Goal: Task Accomplishment & Management: Manage account settings

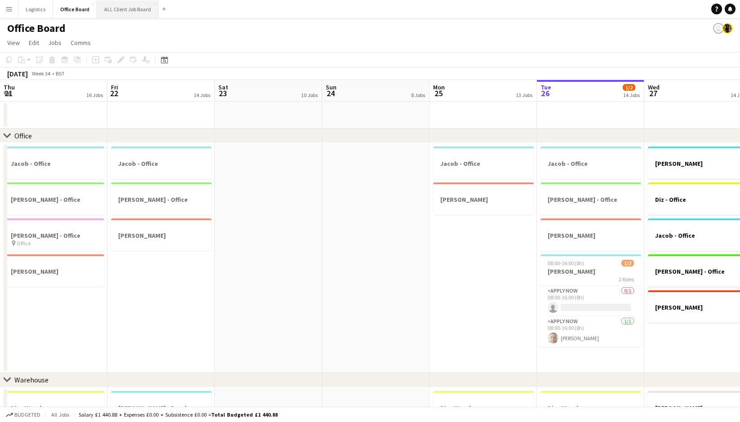
scroll to position [0, 270]
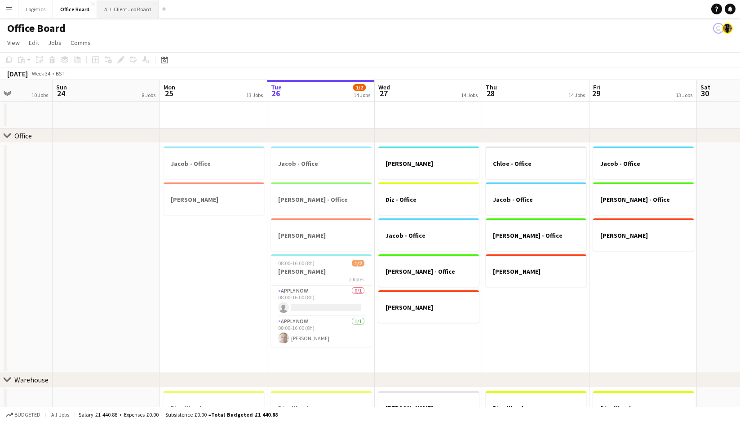
click at [113, 7] on button "ALL Client Job Board Close" at bounding box center [128, 9] width 62 height 18
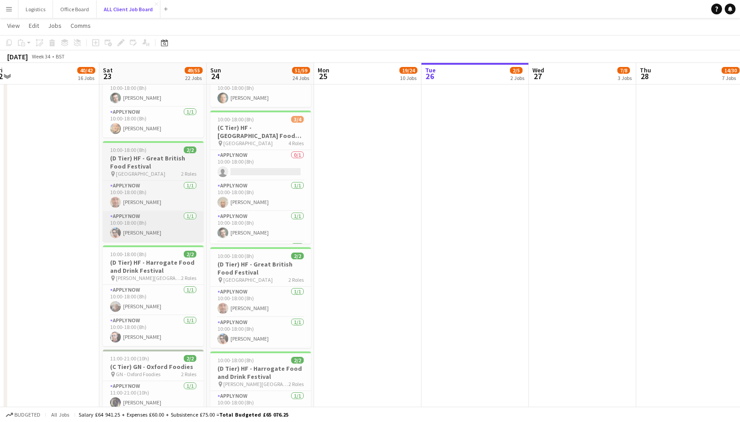
scroll to position [1461, 0]
click at [35, 11] on button "Logistics Close" at bounding box center [35, 9] width 35 height 18
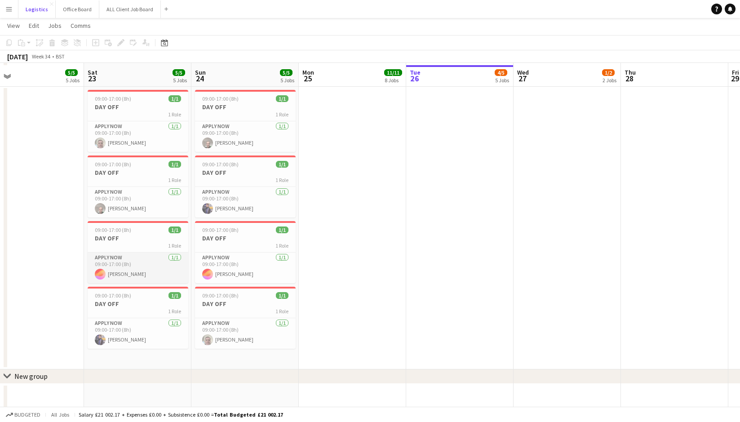
scroll to position [1401, 0]
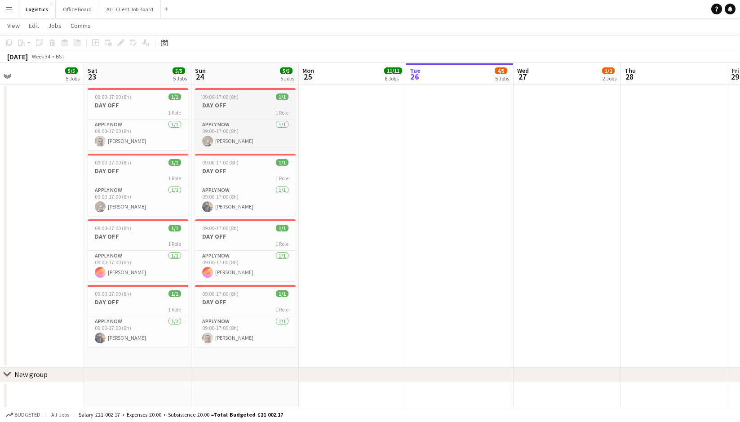
click at [232, 100] on app-job-card "09:00-17:00 (8h) 1/1 DAY OFF 1 Role APPLY NOW [DATE] 09:00-17:00 (8h) [PERSON_N…" at bounding box center [245, 119] width 101 height 62
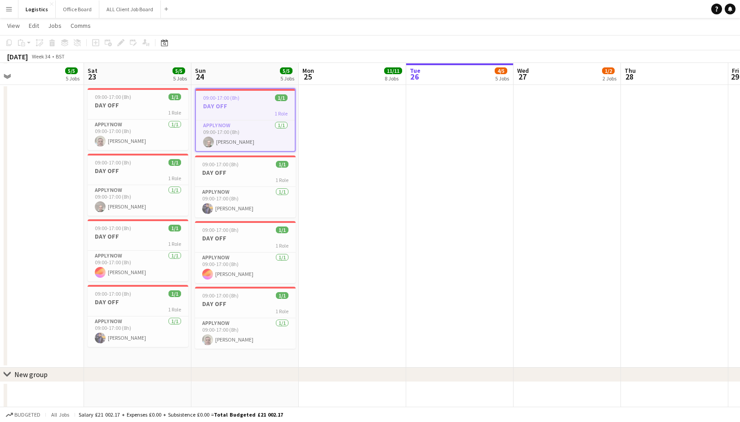
scroll to position [0, 239]
click at [10, 42] on icon "Copy" at bounding box center [8, 42] width 7 height 7
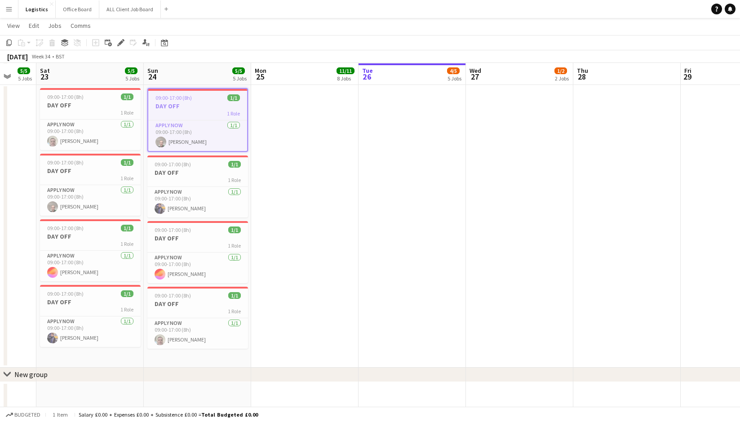
click at [486, 143] on app-date-cell at bounding box center [519, 226] width 107 height 283
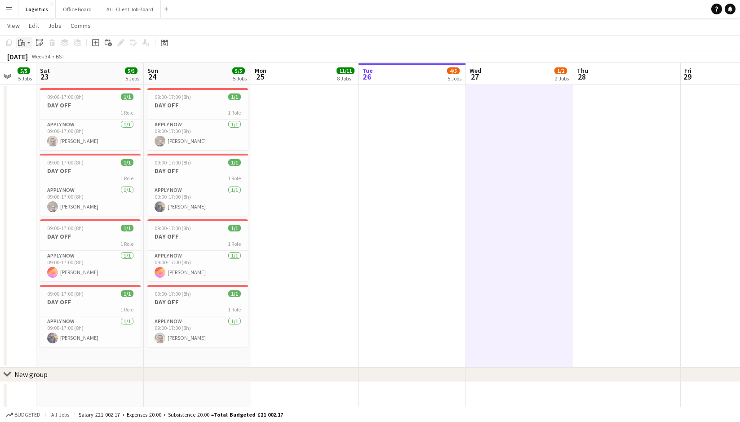
click at [21, 42] on icon "Paste" at bounding box center [21, 42] width 7 height 7
drag, startPoint x: 33, startPoint y: 60, endPoint x: 55, endPoint y: 62, distance: 22.1
click at [33, 60] on link "Paste Command V" at bounding box center [59, 60] width 71 height 8
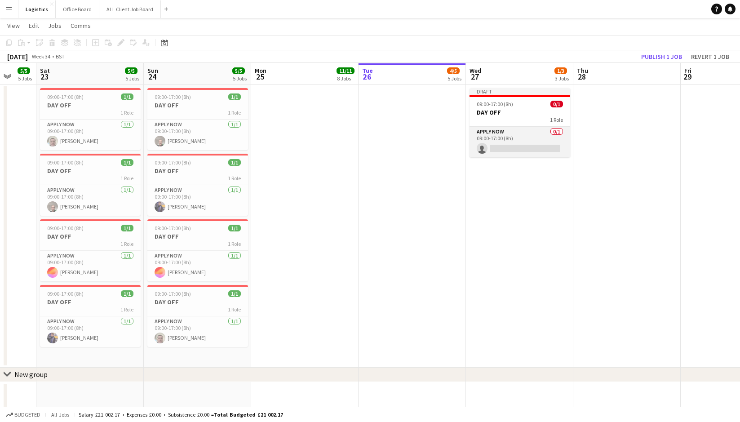
click at [501, 147] on app-card-role "APPLY NOW 0/1 09:00-17:00 (8h) single-neutral-actions" at bounding box center [520, 142] width 101 height 31
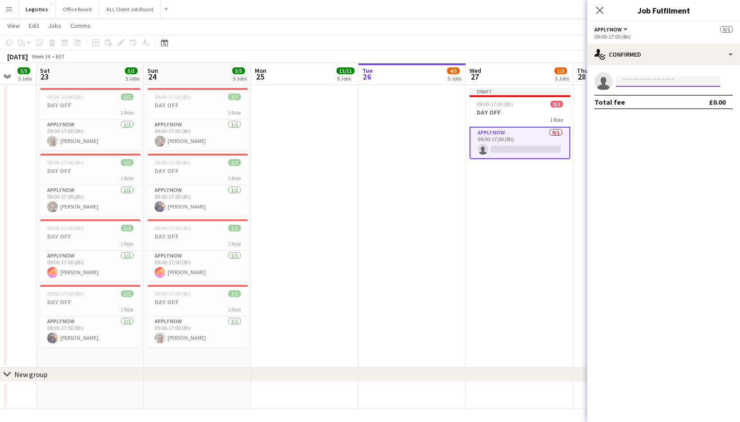
click at [628, 80] on input at bounding box center [668, 81] width 104 height 11
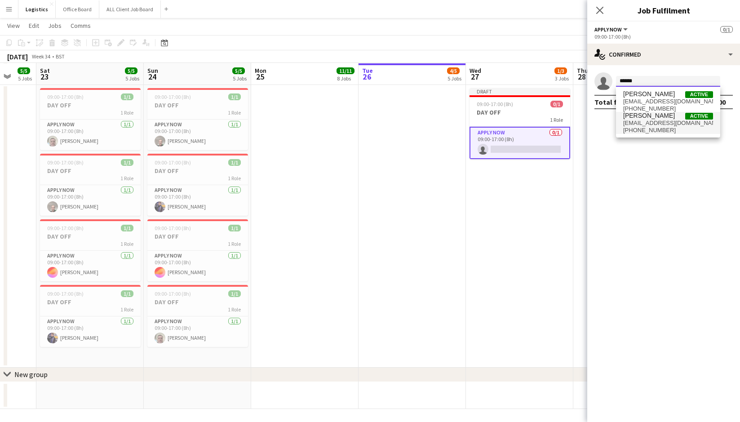
type input "******"
click at [650, 126] on span "[EMAIL_ADDRESS][DOMAIN_NAME]" at bounding box center [669, 123] width 90 height 7
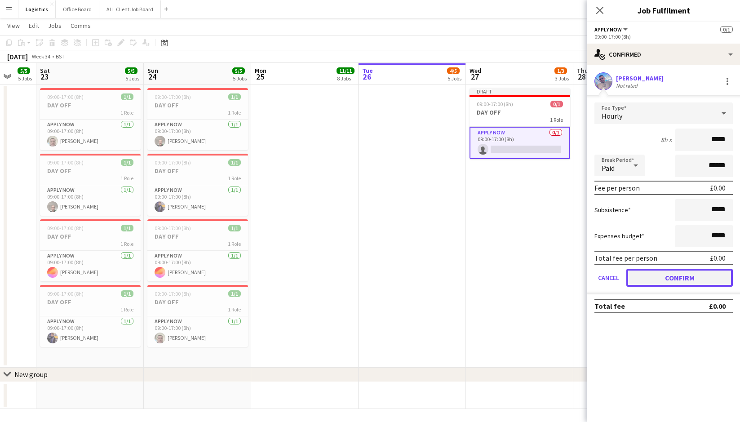
click at [674, 278] on button "Confirm" at bounding box center [680, 278] width 107 height 18
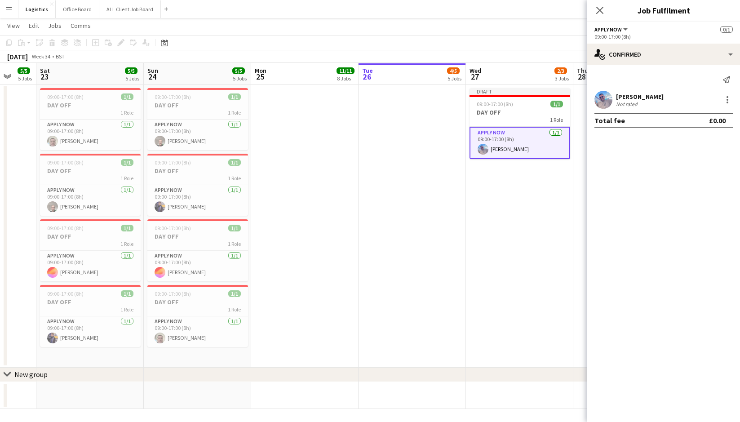
click at [601, 10] on icon "Close pop-in" at bounding box center [600, 10] width 7 height 7
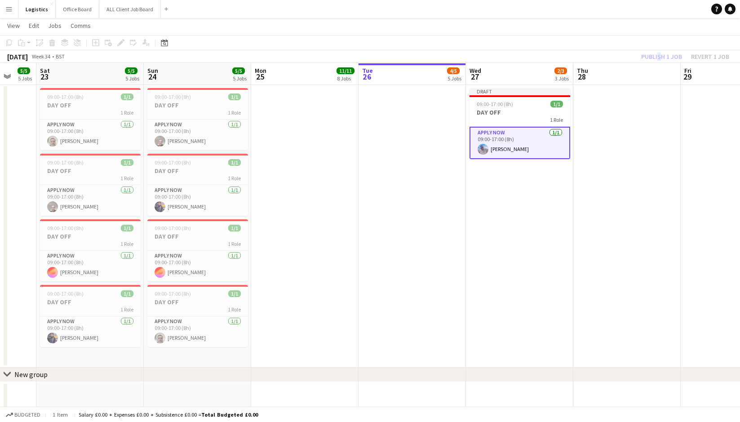
click at [657, 57] on div "Publish 1 job Revert 1 job" at bounding box center [686, 57] width 110 height 12
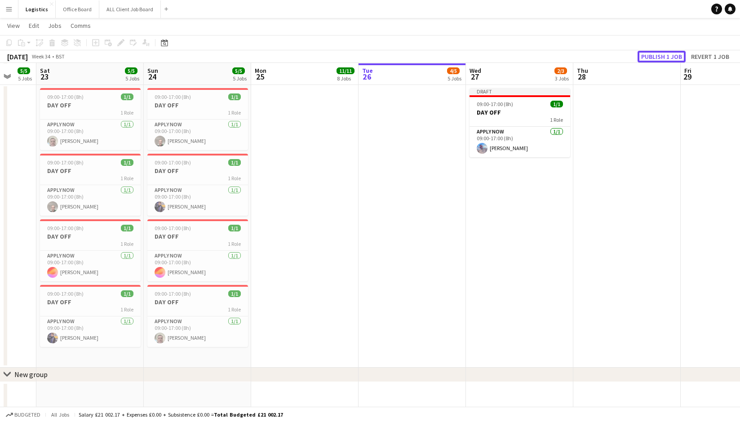
click at [659, 57] on button "Publish 1 job" at bounding box center [662, 57] width 48 height 12
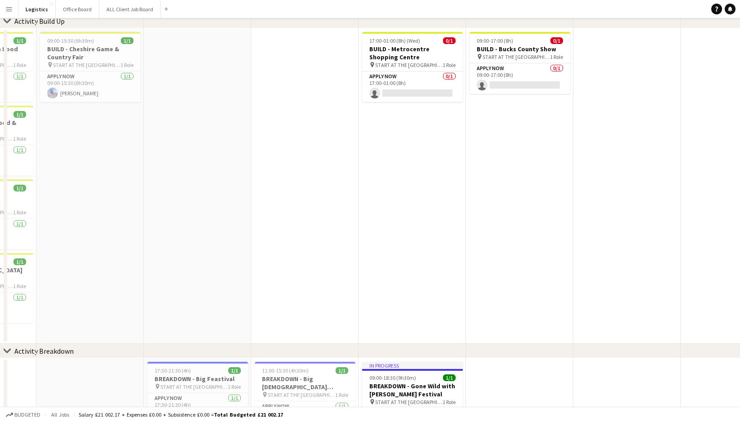
scroll to position [0, 0]
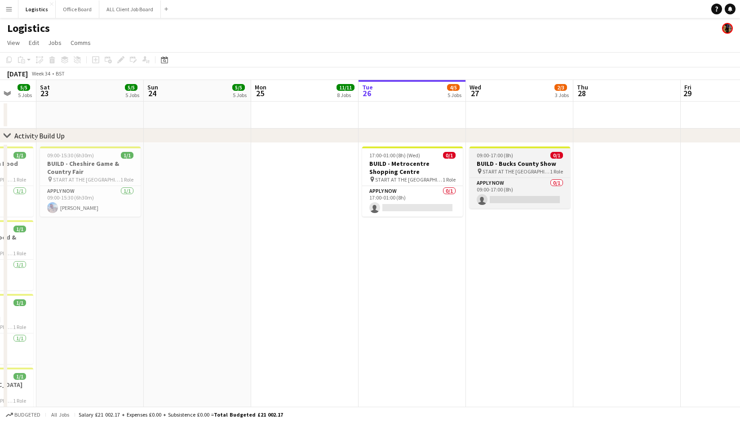
click at [511, 162] on h3 "BUILD - Bucks County Show" at bounding box center [520, 164] width 101 height 8
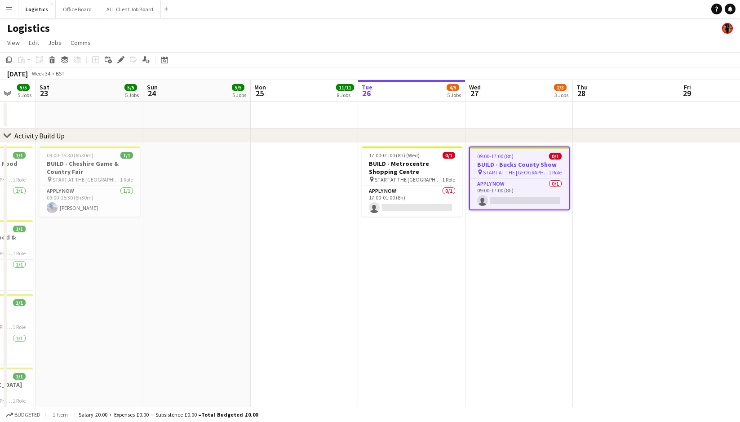
drag, startPoint x: 121, startPoint y: 58, endPoint x: 129, endPoint y: 61, distance: 8.5
click at [121, 58] on icon at bounding box center [120, 60] width 5 height 5
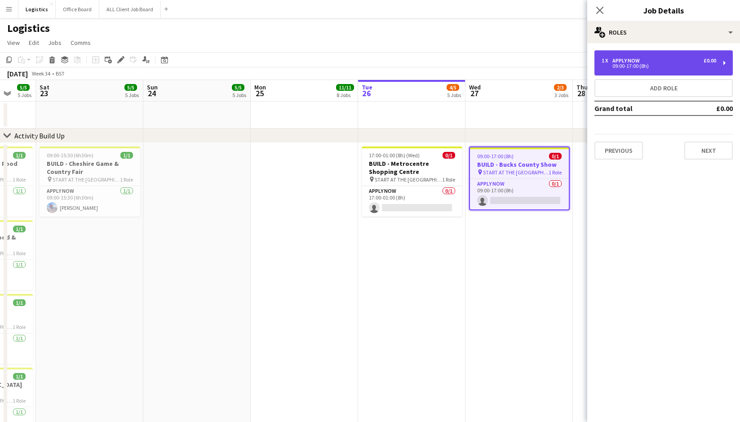
click at [629, 56] on div "1 x APPLY NOW £0.00 09:00-17:00 (8h)" at bounding box center [664, 62] width 138 height 25
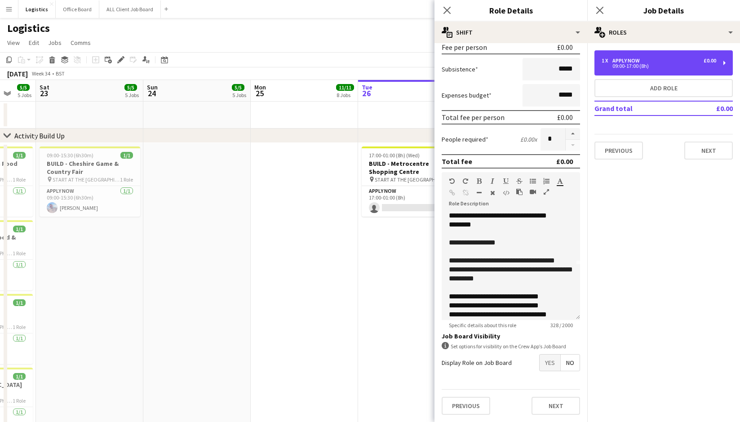
scroll to position [61, 0]
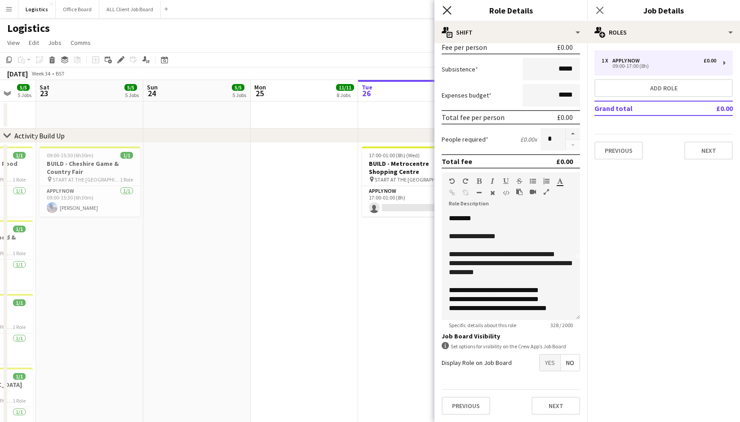
click at [450, 9] on icon "Close pop-in" at bounding box center [447, 10] width 9 height 9
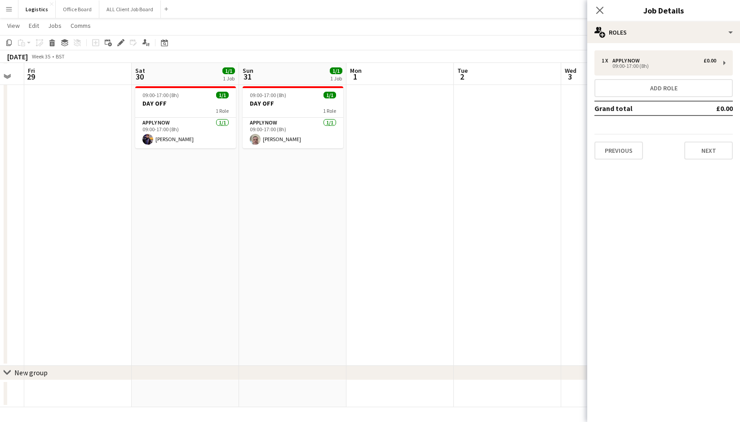
scroll to position [0, 192]
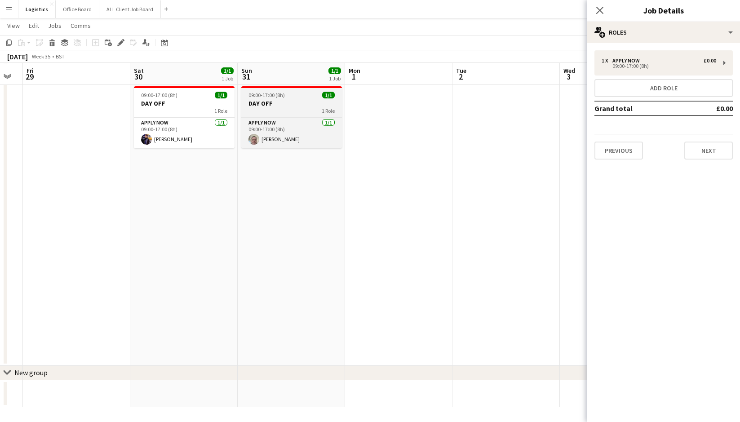
click at [272, 103] on h3 "DAY OFF" at bounding box center [291, 103] width 101 height 8
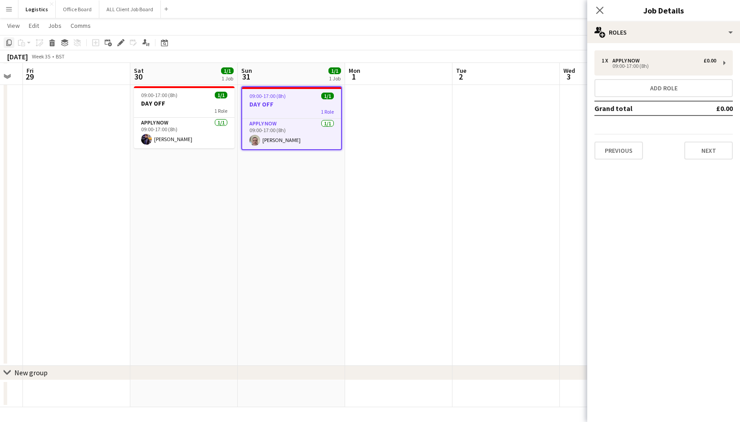
click at [9, 42] on icon "Copy" at bounding box center [8, 42] width 7 height 7
click at [499, 95] on app-date-cell at bounding box center [506, 224] width 107 height 283
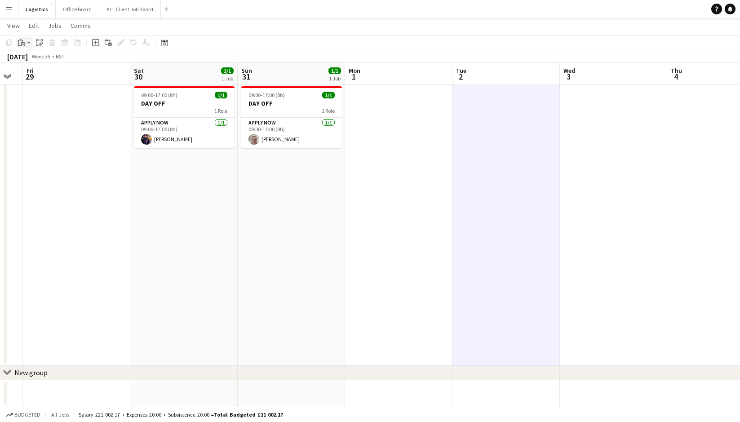
click at [22, 43] on icon "Paste" at bounding box center [21, 42] width 7 height 7
click at [31, 58] on link "Paste Command V" at bounding box center [59, 60] width 71 height 8
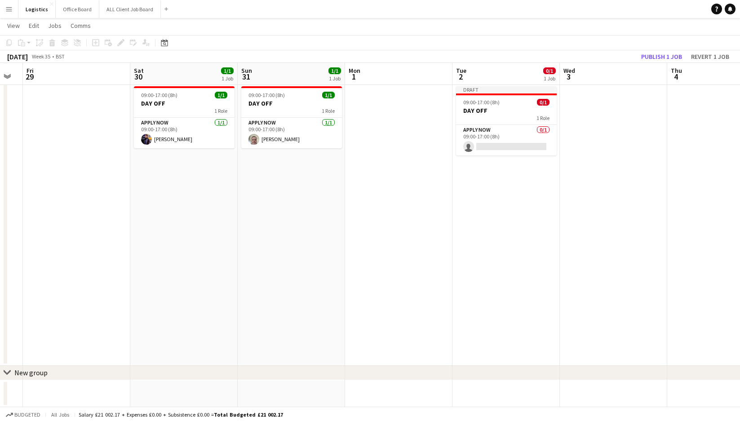
drag, startPoint x: 495, startPoint y: 143, endPoint x: 474, endPoint y: 158, distance: 25.2
click at [495, 143] on app-card-role "APPLY NOW 0/1 09:00-17:00 (8h) single-neutral-actions" at bounding box center [506, 140] width 101 height 31
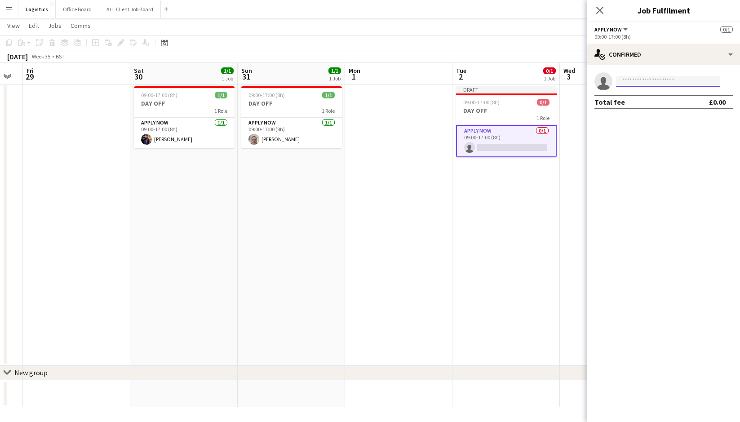
click at [635, 81] on input at bounding box center [668, 81] width 104 height 11
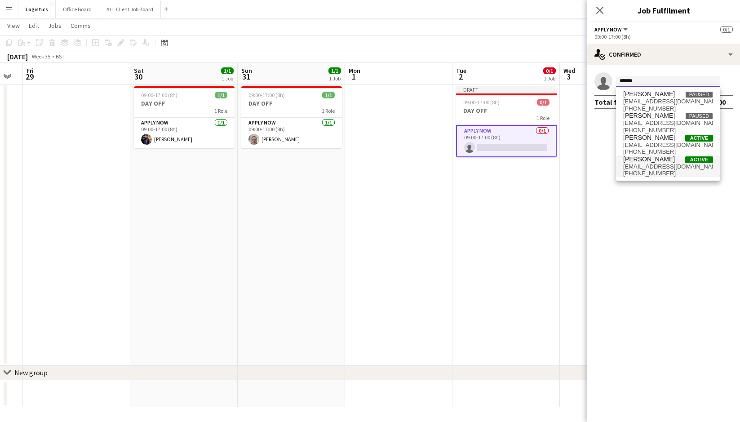
type input "*****"
click at [655, 167] on span "[EMAIL_ADDRESS][DOMAIN_NAME]" at bounding box center [669, 166] width 90 height 7
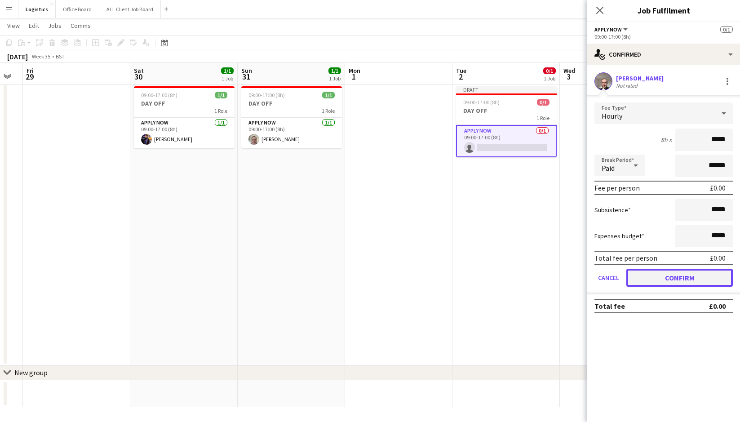
click at [665, 281] on button "Confirm" at bounding box center [680, 278] width 107 height 18
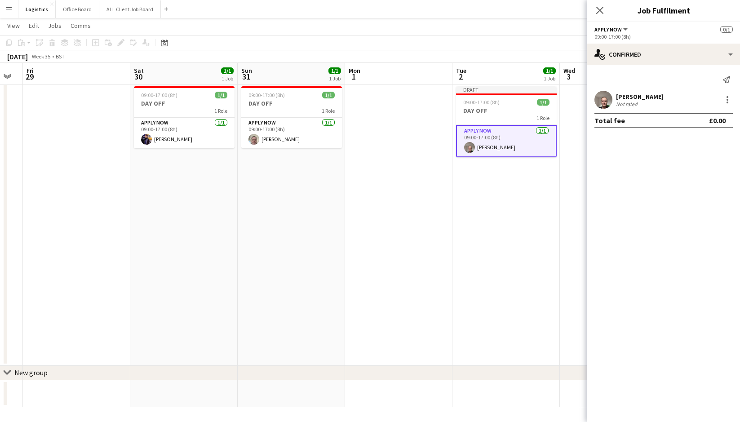
click at [600, 13] on icon "Close pop-in" at bounding box center [600, 10] width 7 height 7
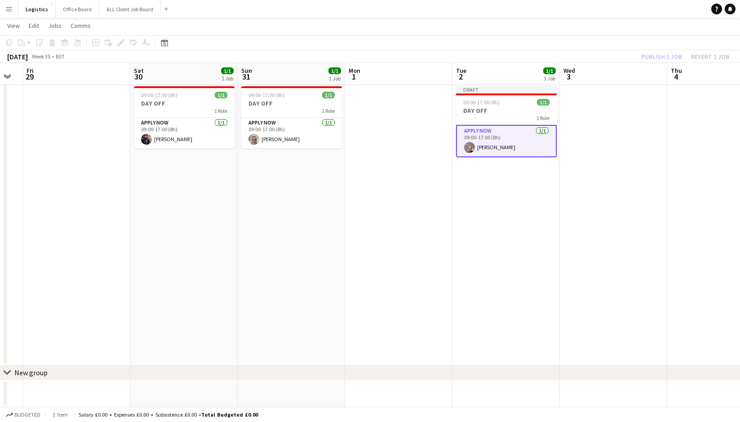
click at [657, 58] on div "Publish 1 job Revert 1 job" at bounding box center [686, 57] width 110 height 12
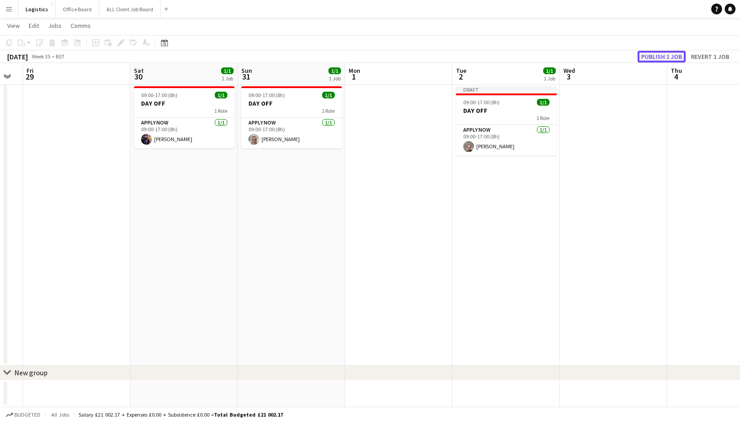
click at [658, 55] on button "Publish 1 job" at bounding box center [662, 57] width 48 height 12
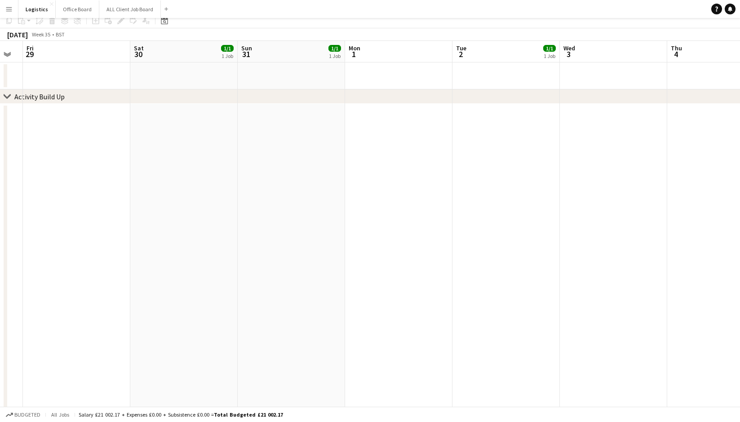
scroll to position [0, 0]
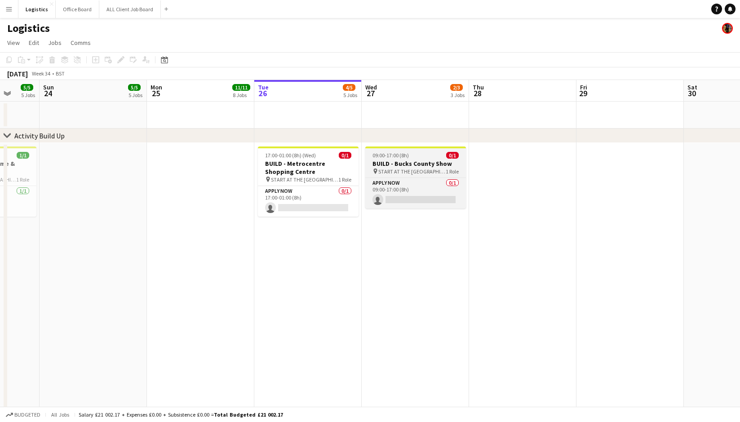
click at [423, 163] on h3 "BUILD - Bucks County Show" at bounding box center [415, 164] width 101 height 8
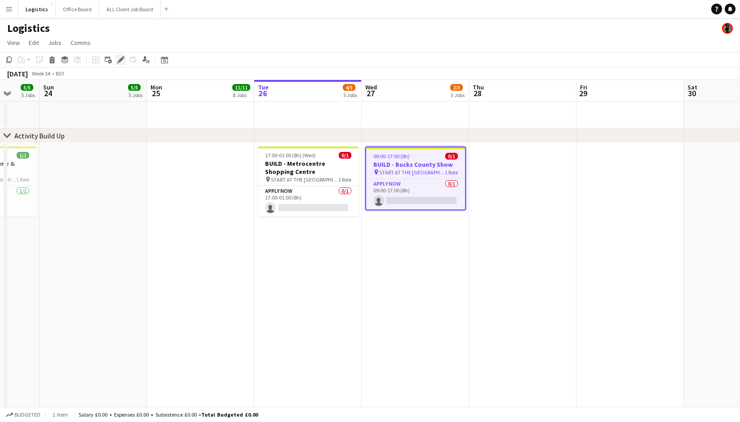
click at [122, 59] on icon at bounding box center [120, 60] width 5 height 5
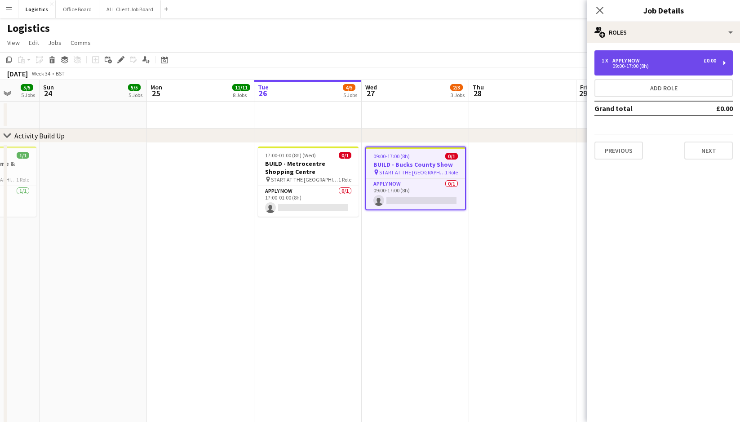
click at [635, 64] on div "09:00-17:00 (8h)" at bounding box center [659, 66] width 115 height 4
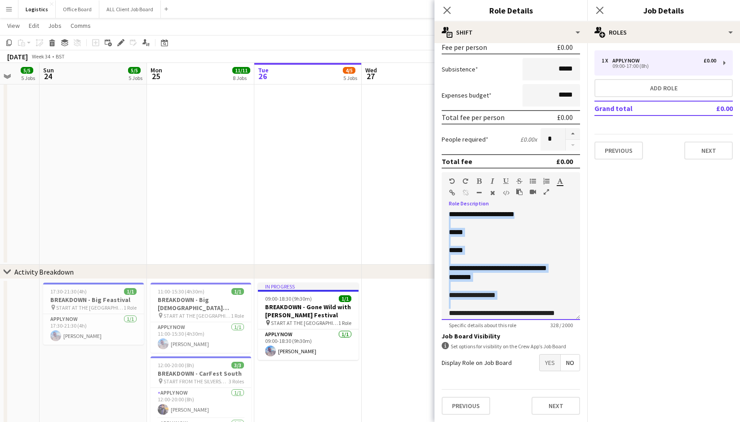
scroll to position [61, 0]
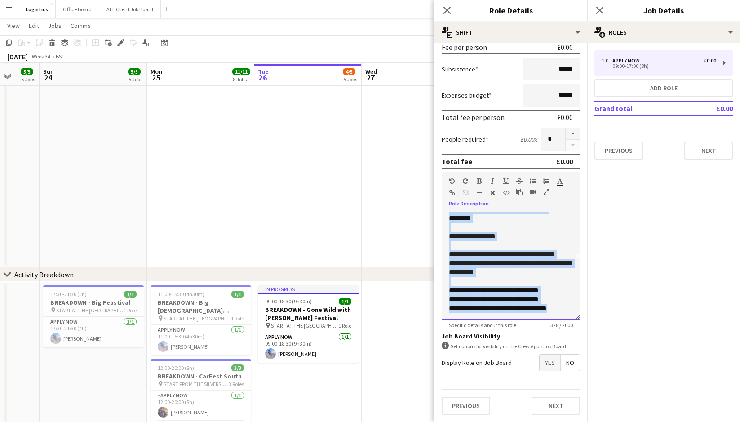
drag, startPoint x: 448, startPoint y: 218, endPoint x: 589, endPoint y: 334, distance: 182.6
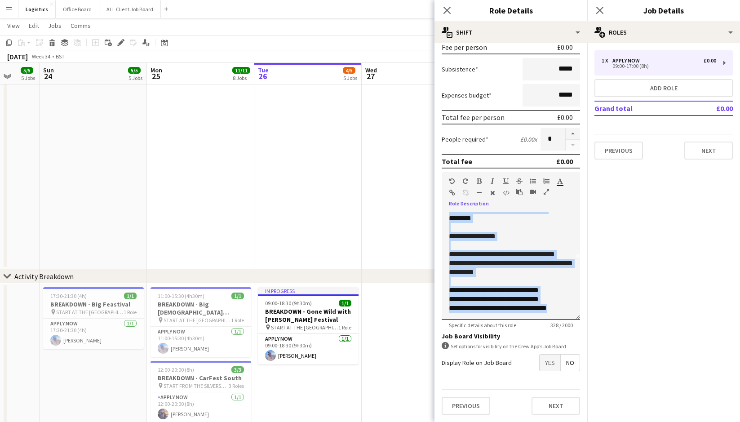
copy div "**********"
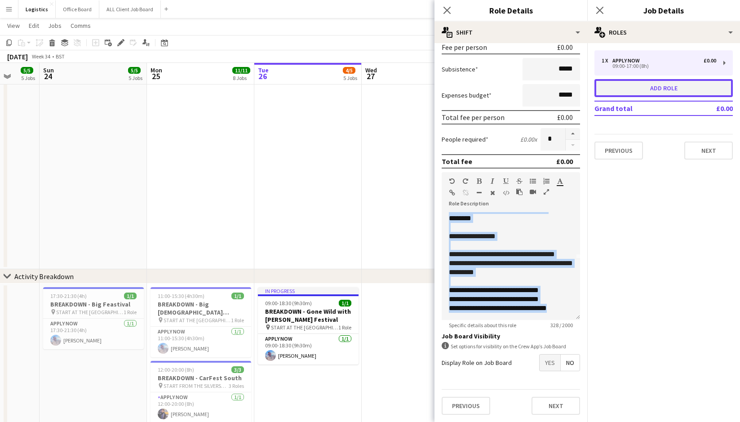
click at [650, 88] on button "Add role" at bounding box center [664, 88] width 138 height 18
type input "*****"
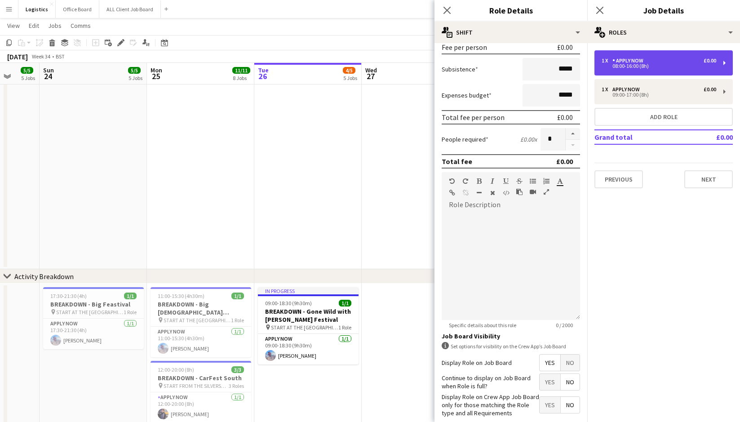
click at [632, 60] on div "APPLY NOW" at bounding box center [630, 61] width 35 height 6
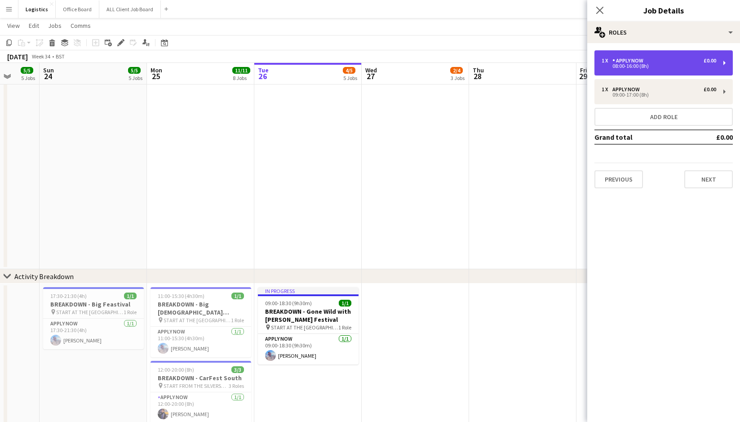
drag, startPoint x: 636, startPoint y: 62, endPoint x: 626, endPoint y: 74, distance: 15.6
click at [636, 62] on div "APPLY NOW" at bounding box center [630, 61] width 35 height 6
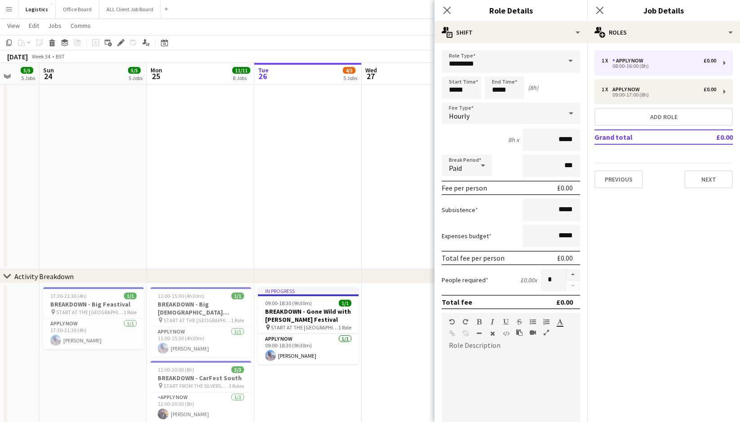
click at [460, 367] on div at bounding box center [511, 407] width 138 height 108
paste div
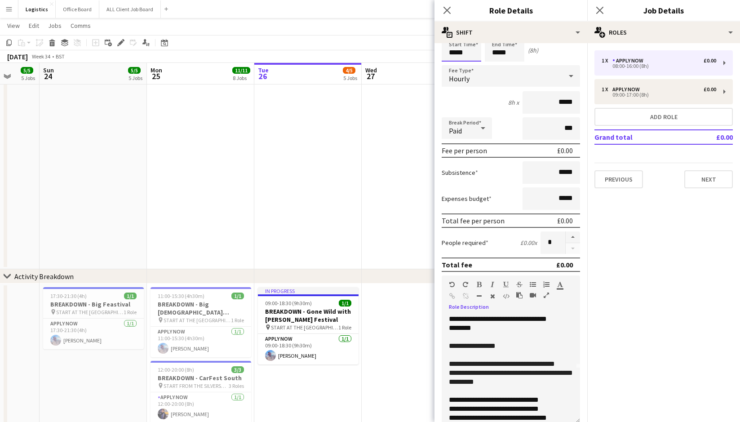
click at [467, 55] on input "*****" at bounding box center [462, 50] width 40 height 22
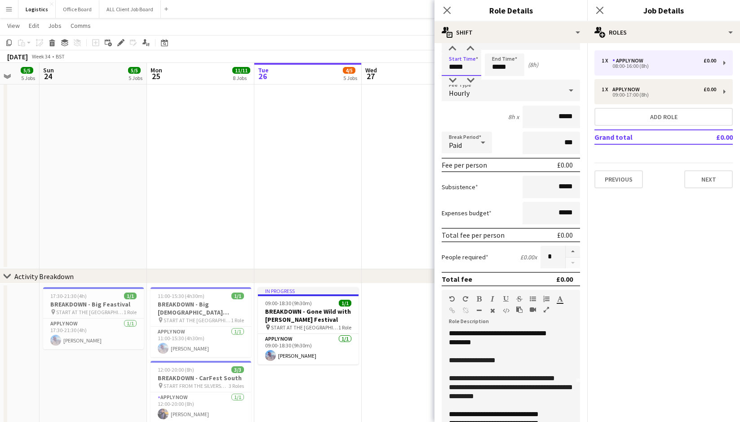
scroll to position [0, 0]
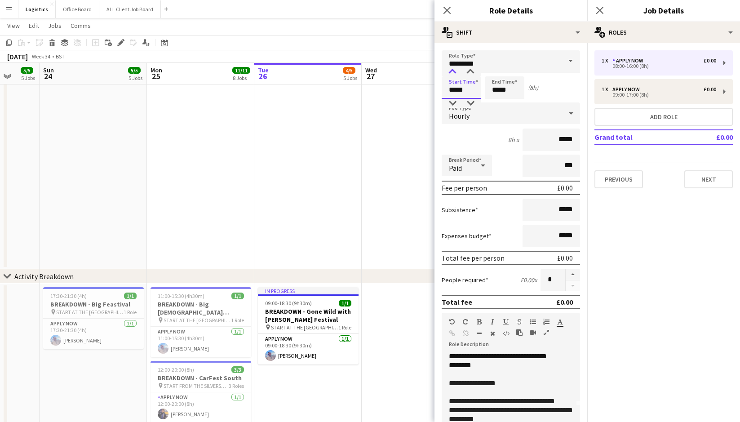
type input "*****"
drag, startPoint x: 453, startPoint y: 70, endPoint x: 458, endPoint y: 76, distance: 7.7
click at [454, 70] on div at bounding box center [453, 71] width 18 height 9
click at [512, 88] on input "*****" at bounding box center [505, 87] width 40 height 22
type input "*****"
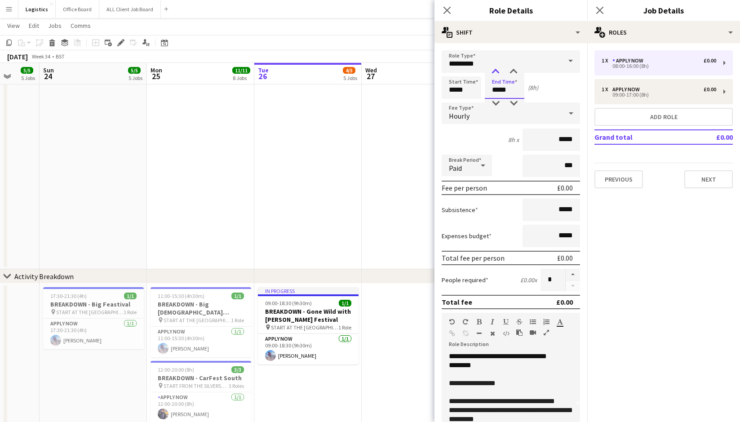
click at [496, 68] on div at bounding box center [496, 71] width 18 height 9
click at [710, 179] on button "Next" at bounding box center [709, 179] width 49 height 18
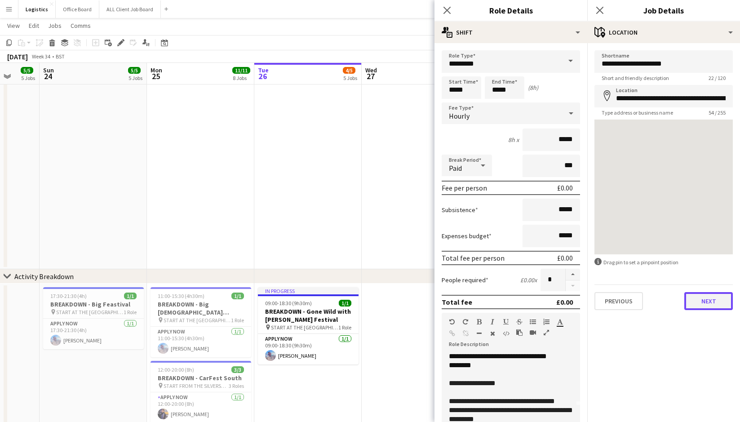
click at [711, 302] on button "Next" at bounding box center [709, 301] width 49 height 18
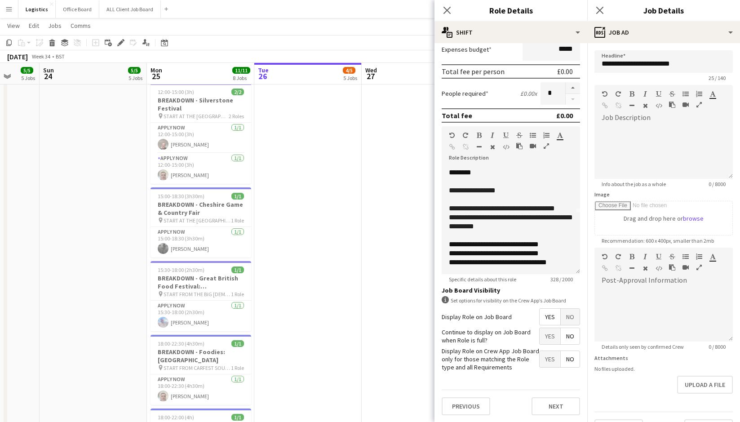
scroll to position [601, 0]
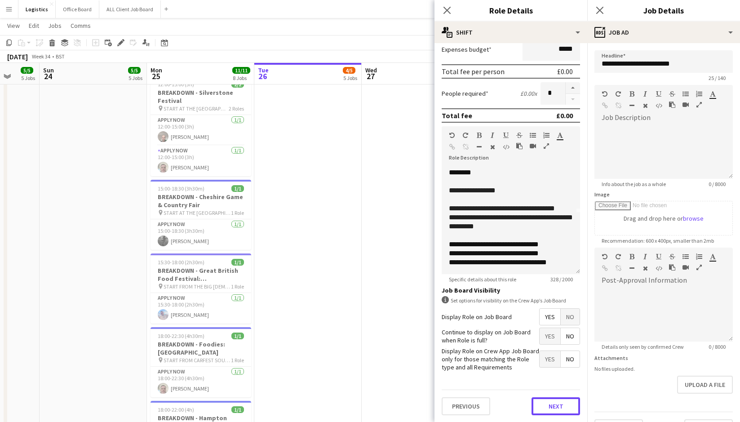
click at [555, 407] on button "Next" at bounding box center [556, 406] width 49 height 18
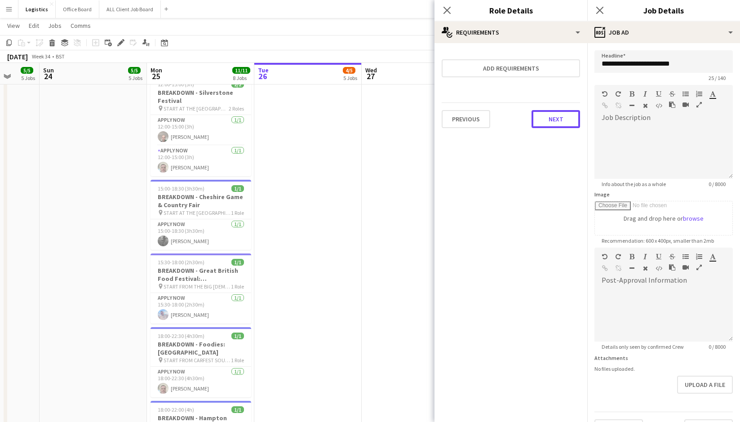
click at [555, 118] on button "Next" at bounding box center [556, 119] width 49 height 18
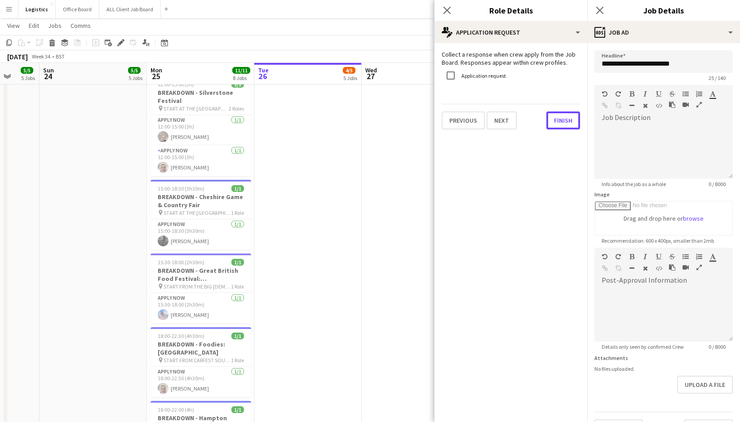
click at [557, 121] on button "Finish" at bounding box center [564, 120] width 34 height 18
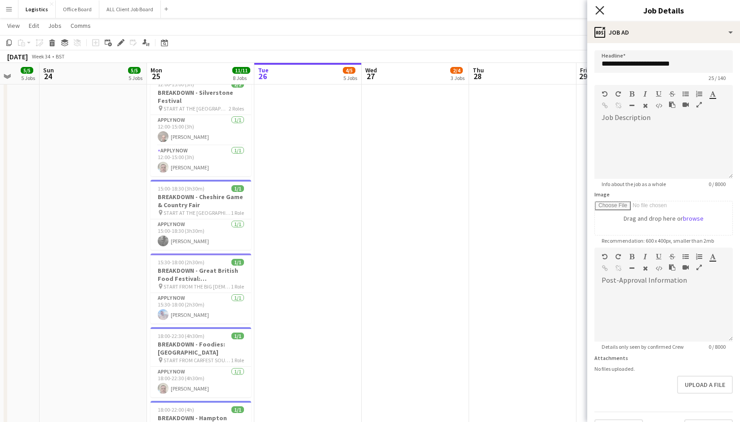
click at [599, 9] on icon at bounding box center [600, 10] width 9 height 9
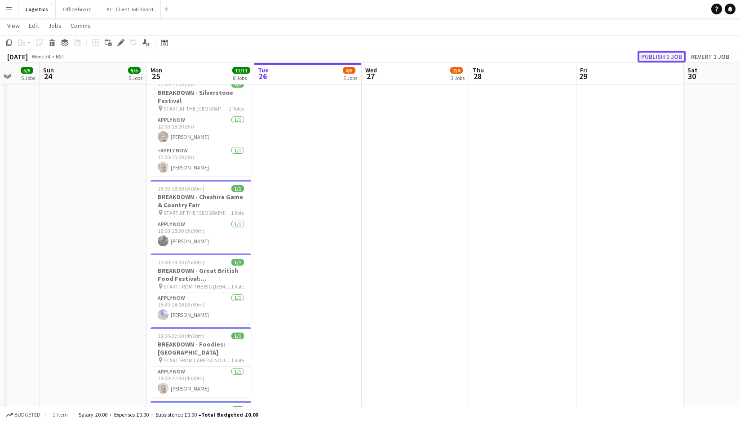
click at [661, 56] on button "Publish 1 job" at bounding box center [662, 57] width 48 height 12
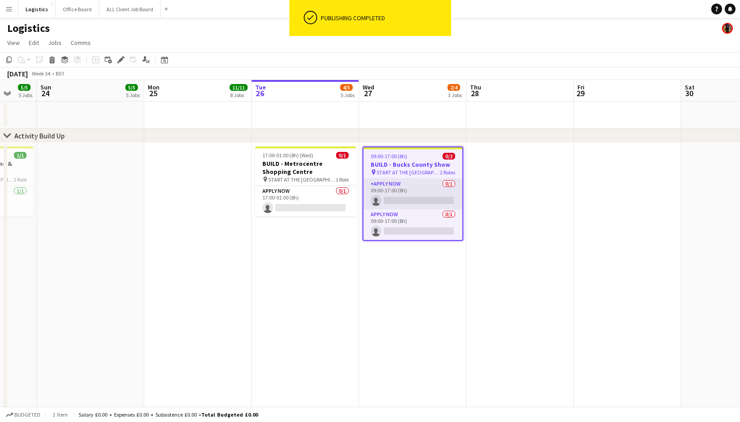
scroll to position [0, 286]
click at [421, 203] on app-card-role "APPLY NOW 0/1 09:00-17:00 (8h) single-neutral-actions" at bounding box center [412, 194] width 99 height 31
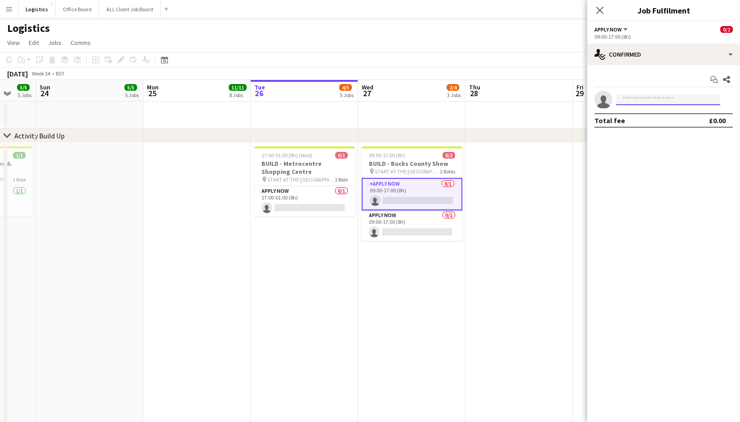
click at [639, 99] on input at bounding box center [668, 99] width 104 height 11
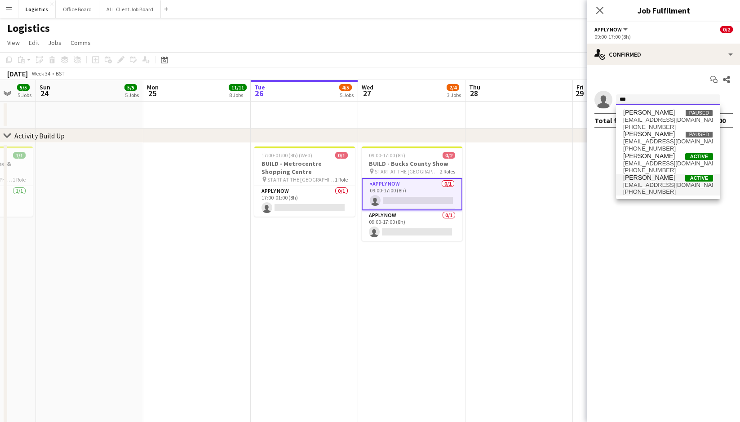
type input "***"
click at [651, 185] on span "[EMAIL_ADDRESS][DOMAIN_NAME]" at bounding box center [669, 185] width 90 height 7
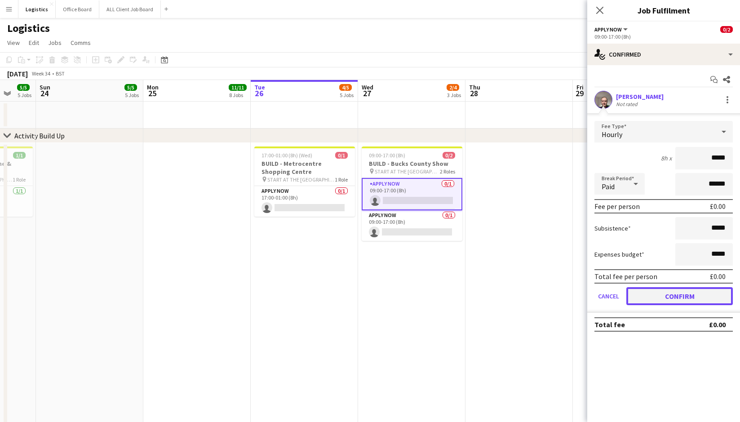
click at [682, 299] on button "Confirm" at bounding box center [680, 296] width 107 height 18
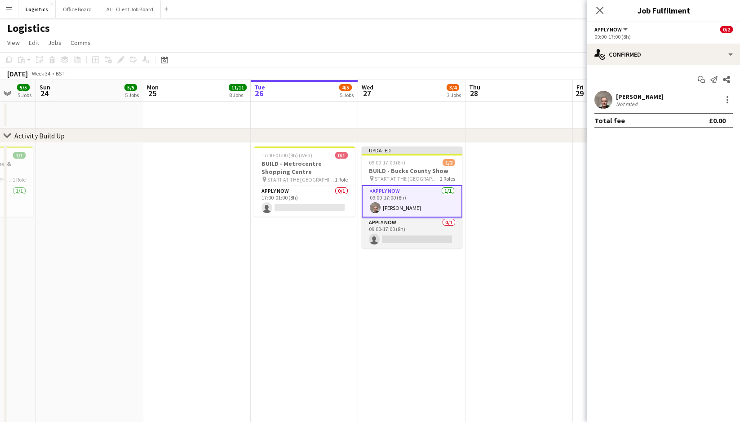
drag, startPoint x: 412, startPoint y: 240, endPoint x: 429, endPoint y: 229, distance: 20.8
click at [412, 240] on app-card-role "APPLY NOW 0/1 09:00-17:00 (8h) single-neutral-actions" at bounding box center [412, 233] width 101 height 31
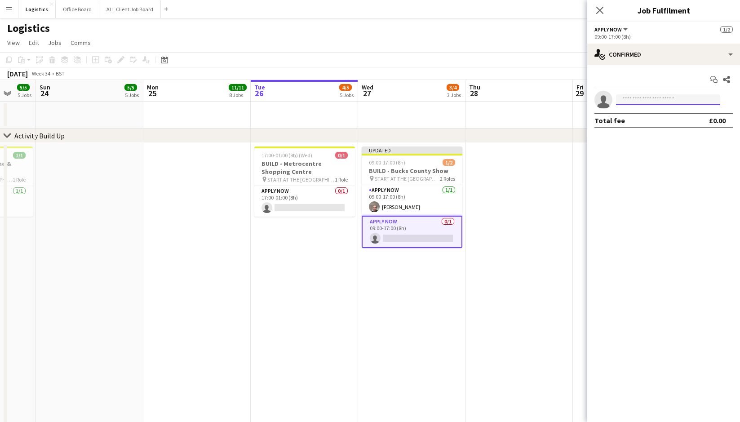
click at [623, 98] on input at bounding box center [668, 99] width 104 height 11
type input "******"
click at [640, 120] on span "[EMAIL_ADDRESS][DOMAIN_NAME]" at bounding box center [669, 119] width 90 height 7
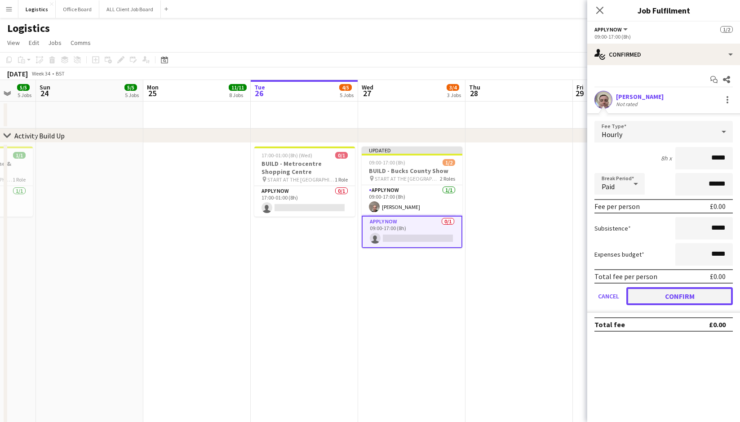
click at [673, 295] on button "Confirm" at bounding box center [680, 296] width 107 height 18
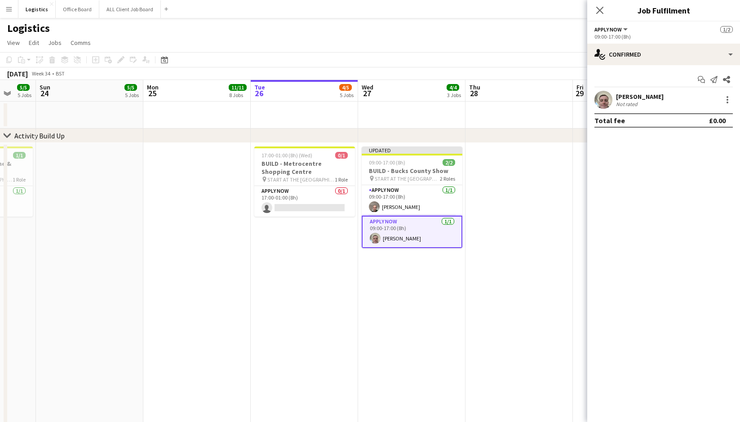
click at [600, 10] on icon at bounding box center [600, 10] width 7 height 7
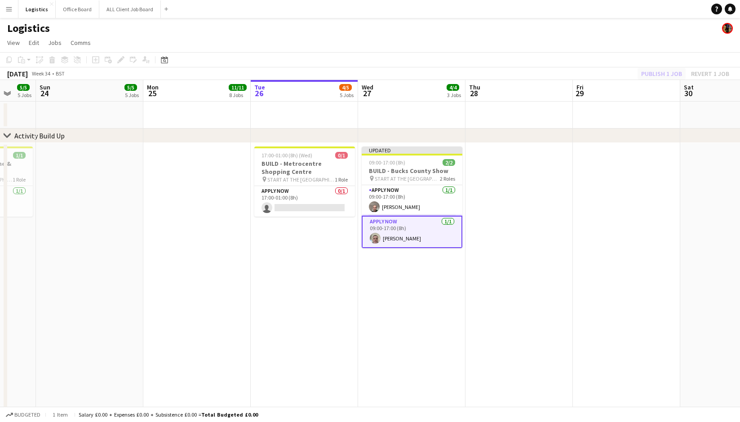
click at [659, 75] on div "Publish 1 job Revert 1 job" at bounding box center [686, 74] width 110 height 12
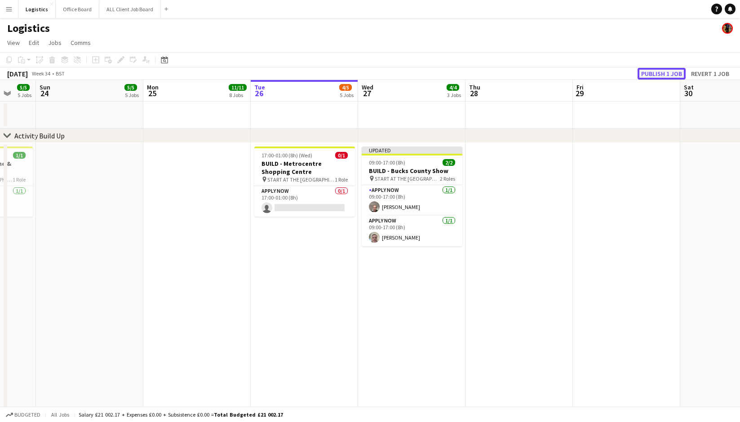
click at [659, 73] on button "Publish 1 job" at bounding box center [662, 74] width 48 height 12
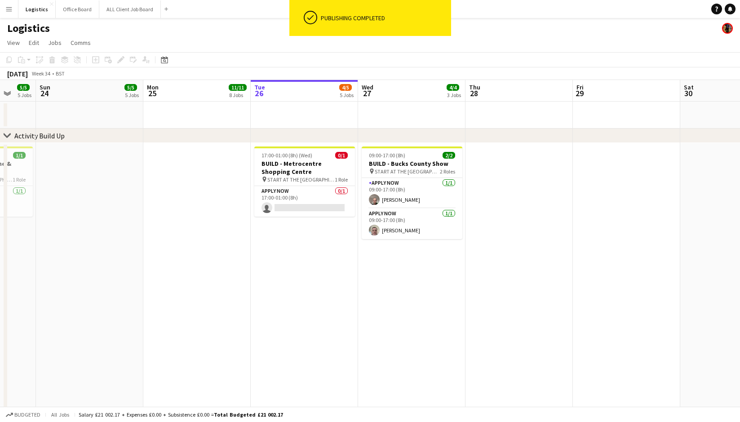
click at [659, 73] on div "[DATE] Week 34 • BST" at bounding box center [370, 73] width 740 height 13
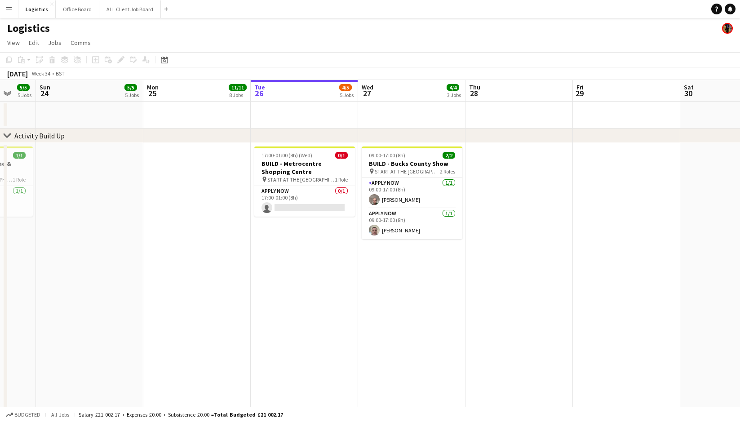
click at [492, 34] on div "Logistics" at bounding box center [370, 26] width 740 height 17
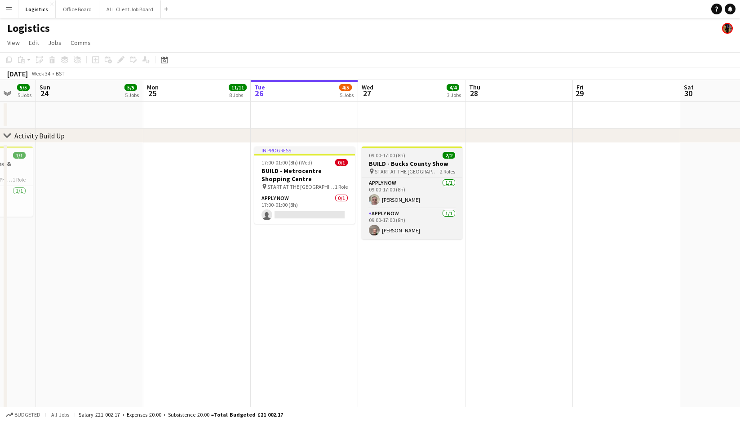
click at [404, 159] on app-job-card "09:00-17:00 (8h) 2/2 BUILD - [GEOGRAPHIC_DATA] Show pin START AT THE WAREHOUSE …" at bounding box center [412, 193] width 101 height 93
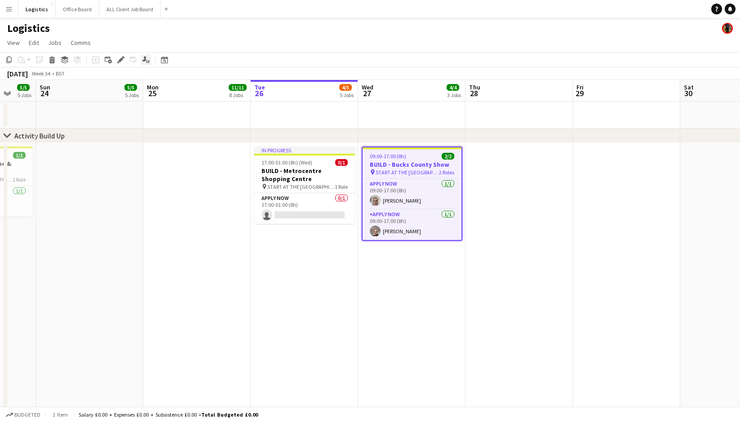
drag, startPoint x: 120, startPoint y: 57, endPoint x: 143, endPoint y: 59, distance: 23.5
click at [120, 57] on icon "Edit" at bounding box center [120, 59] width 7 height 7
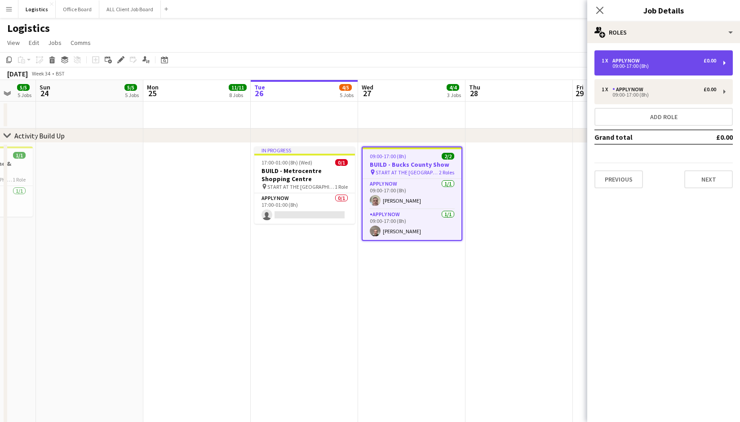
click at [641, 67] on div "09:00-17:00 (8h)" at bounding box center [659, 66] width 115 height 4
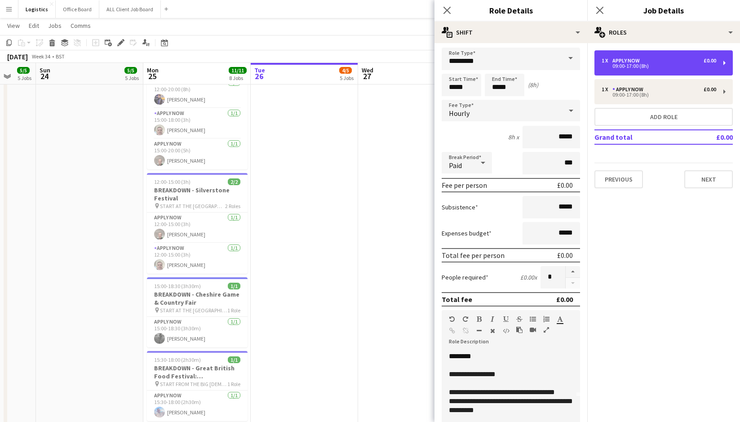
scroll to position [0, 0]
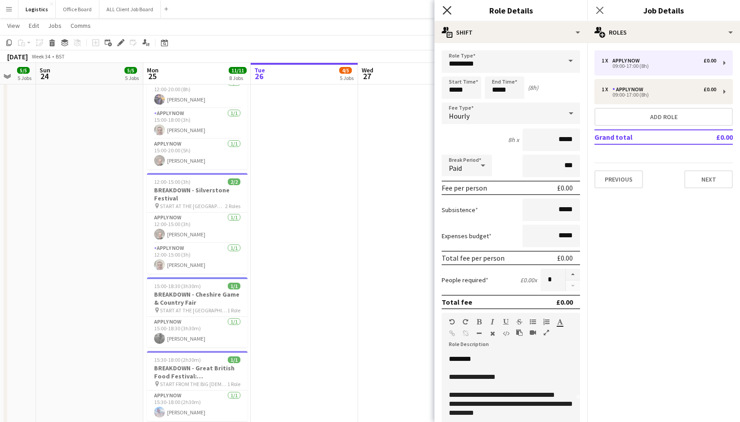
click at [448, 11] on icon at bounding box center [447, 10] width 9 height 9
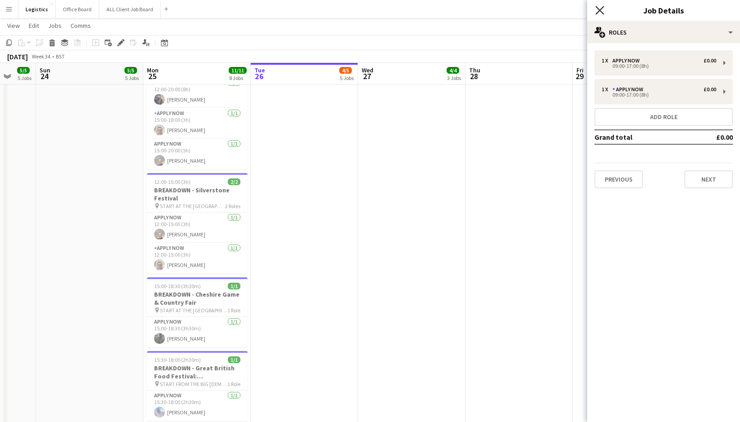
click at [601, 10] on icon "Close pop-in" at bounding box center [600, 10] width 9 height 9
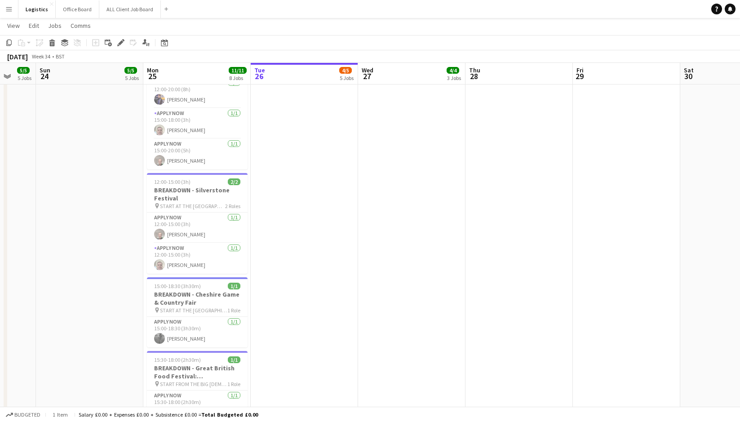
click at [492, 30] on app-page-menu "View Day view expanded Day view collapsed Month view Date picker Jump to [DATE]…" at bounding box center [370, 26] width 740 height 17
